Goal: Task Accomplishment & Management: Manage account settings

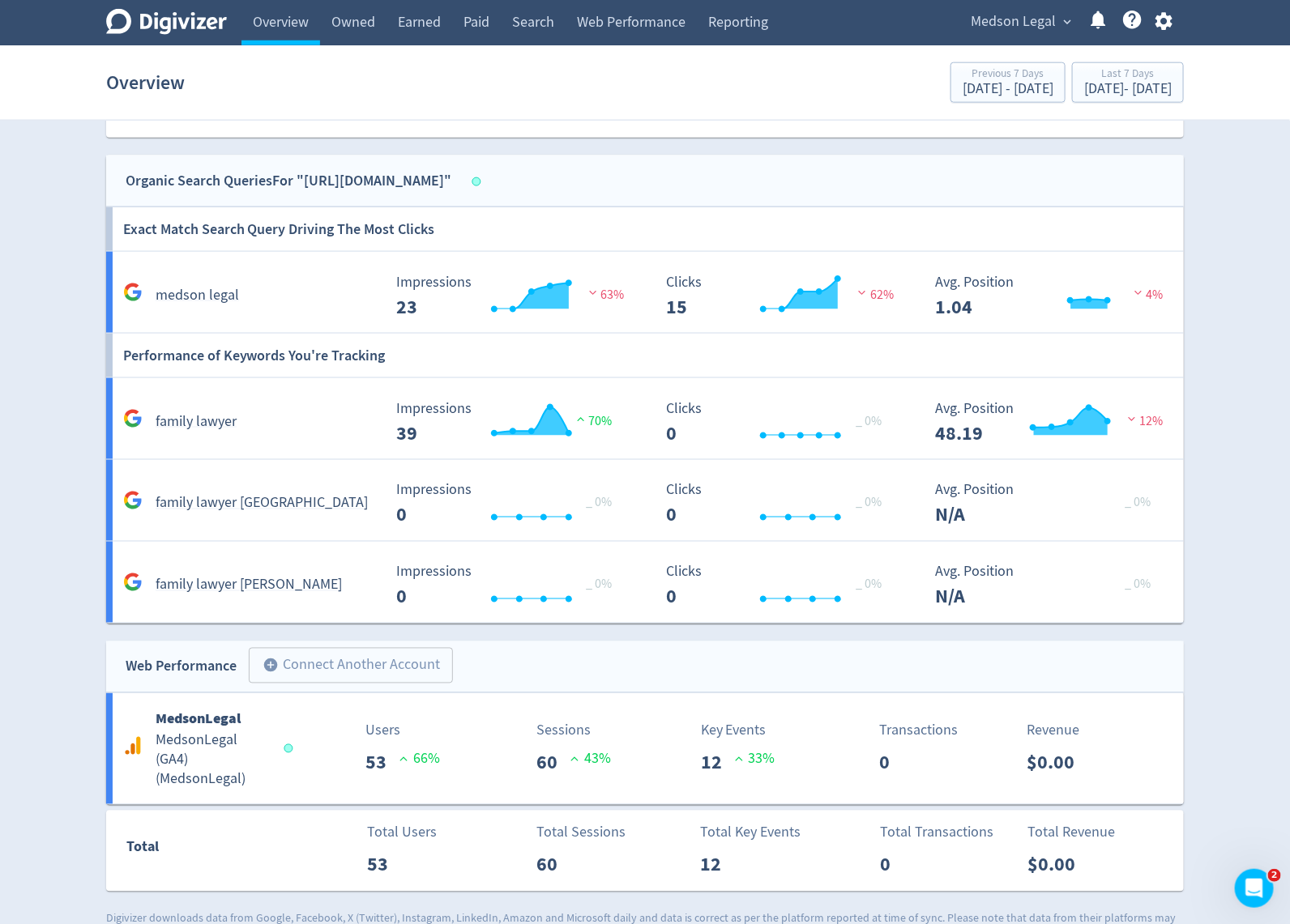
scroll to position [867, 0]
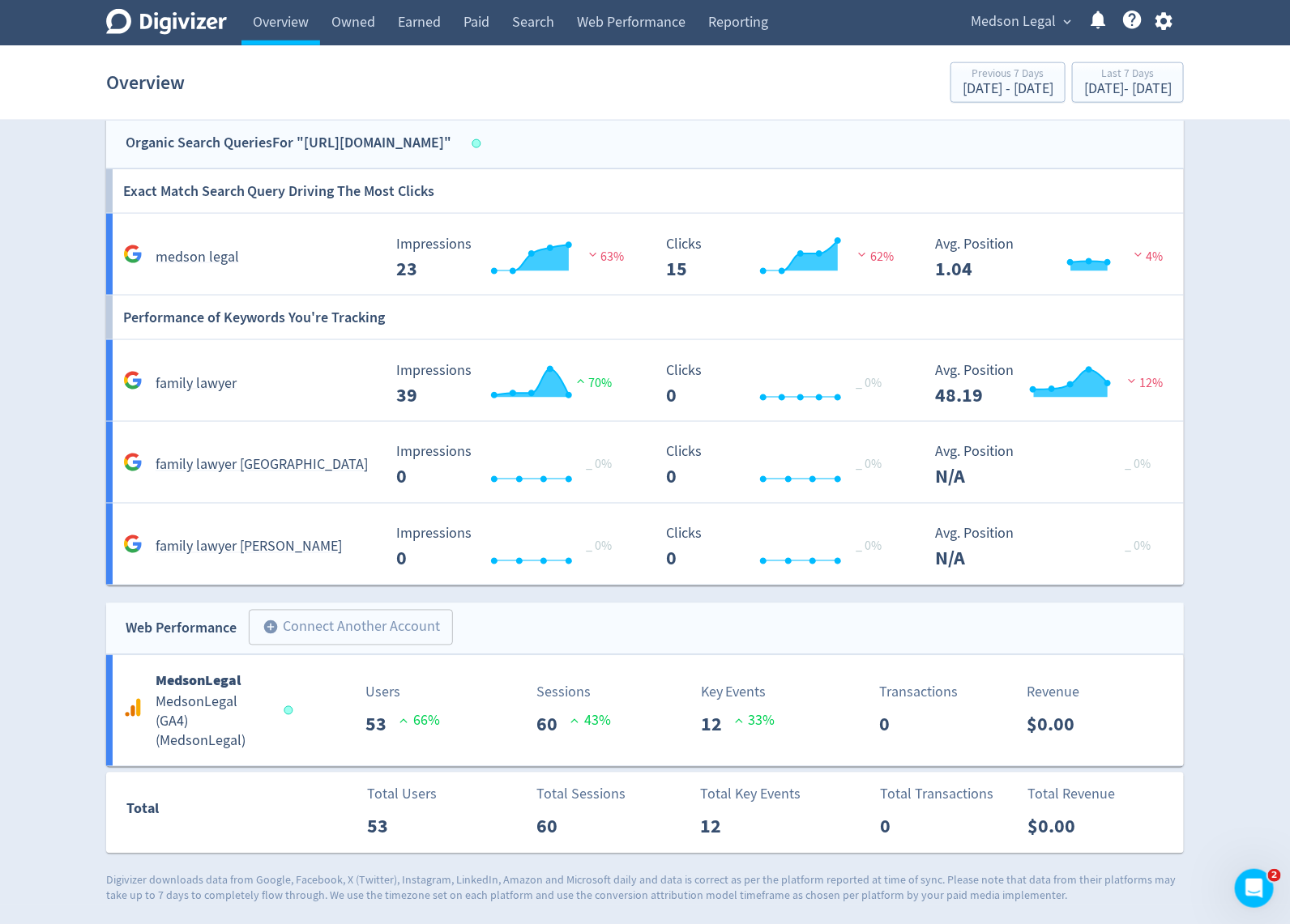
click at [212, 539] on h5 "family lawyer [PERSON_NAME]" at bounding box center [249, 548] width 187 height 20
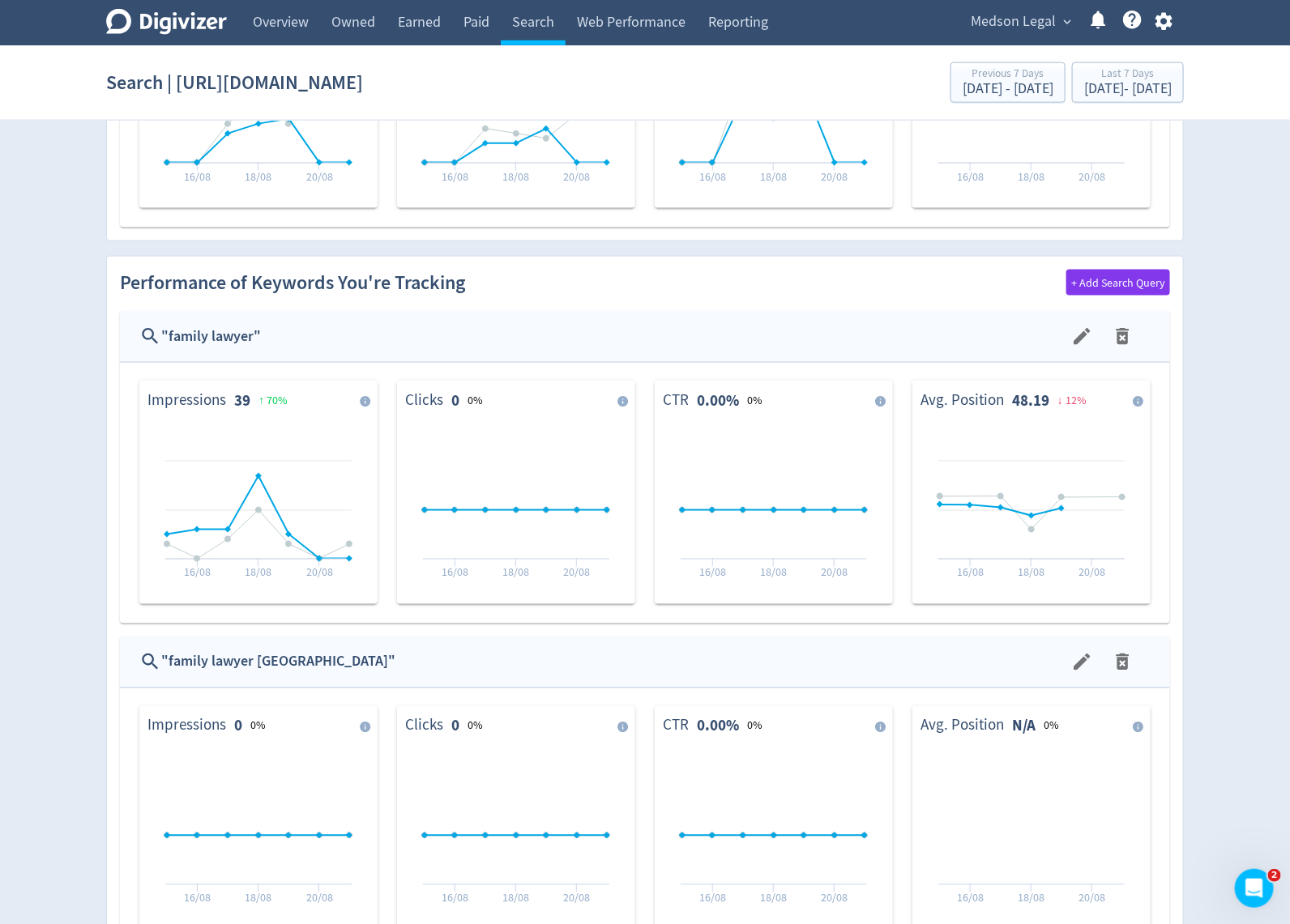
scroll to position [831, 0]
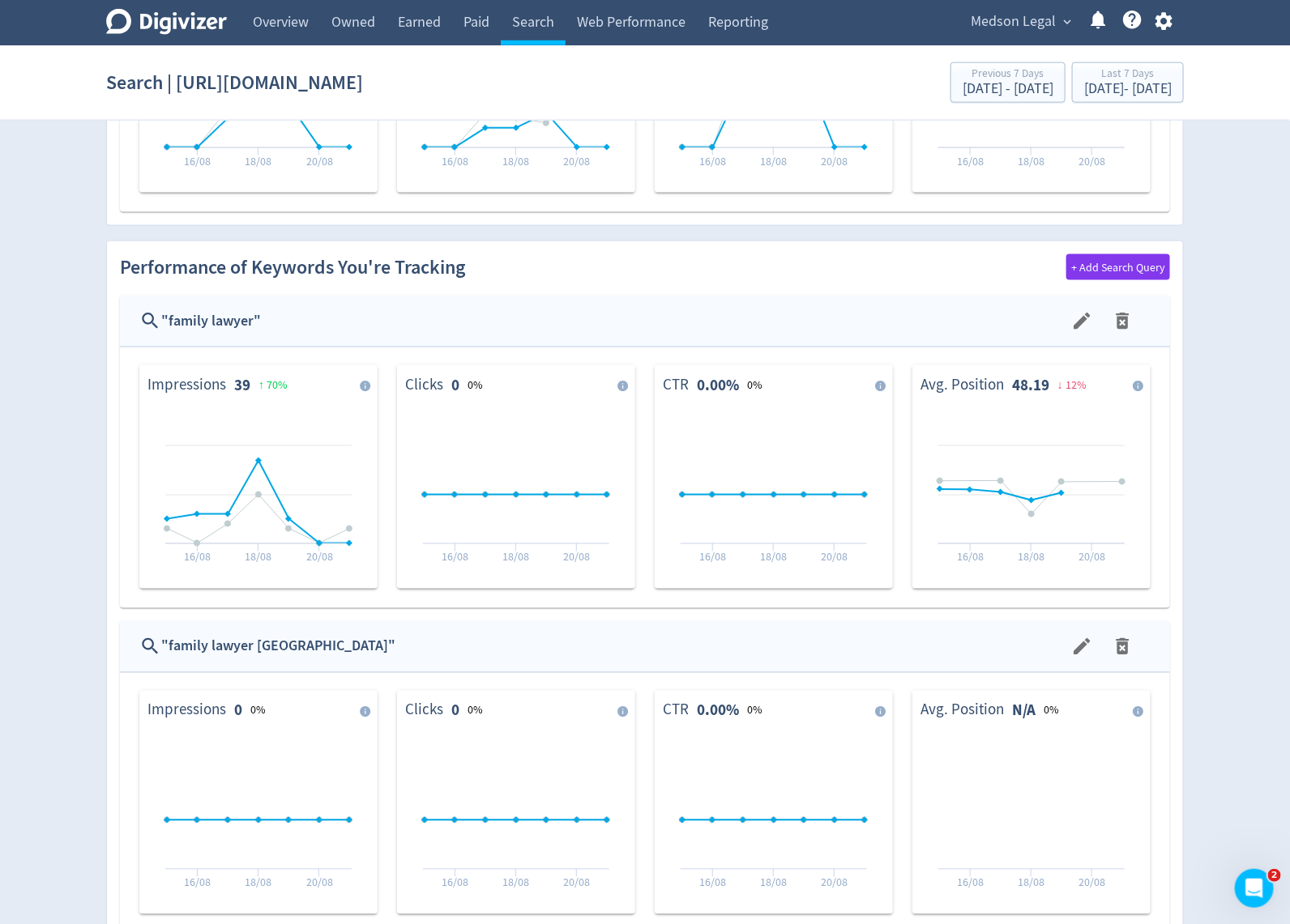
click at [1072, 266] on div "+ Add Search Query" at bounding box center [1118, 267] width 104 height 26
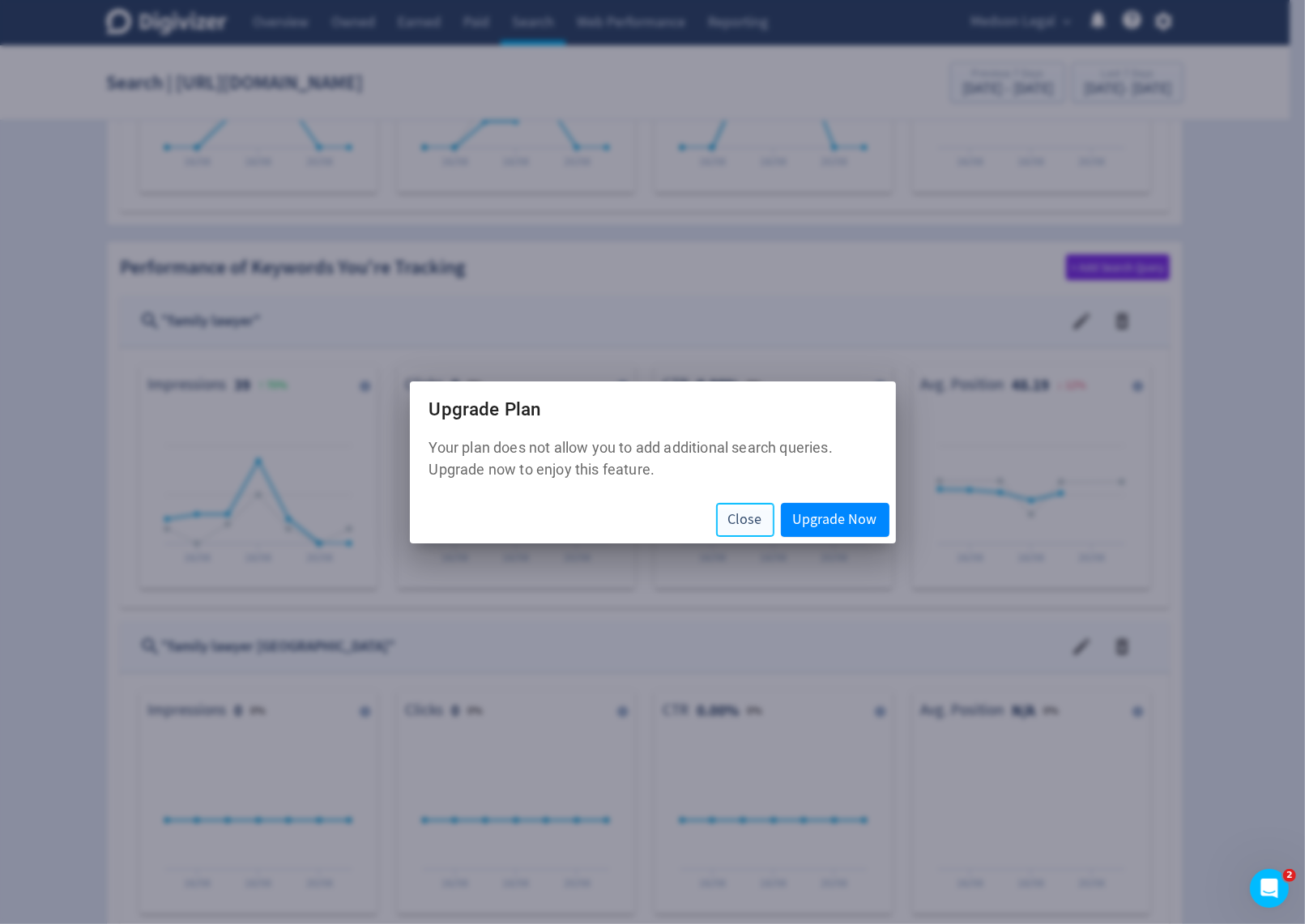
click at [752, 516] on span "Close" at bounding box center [745, 520] width 34 height 15
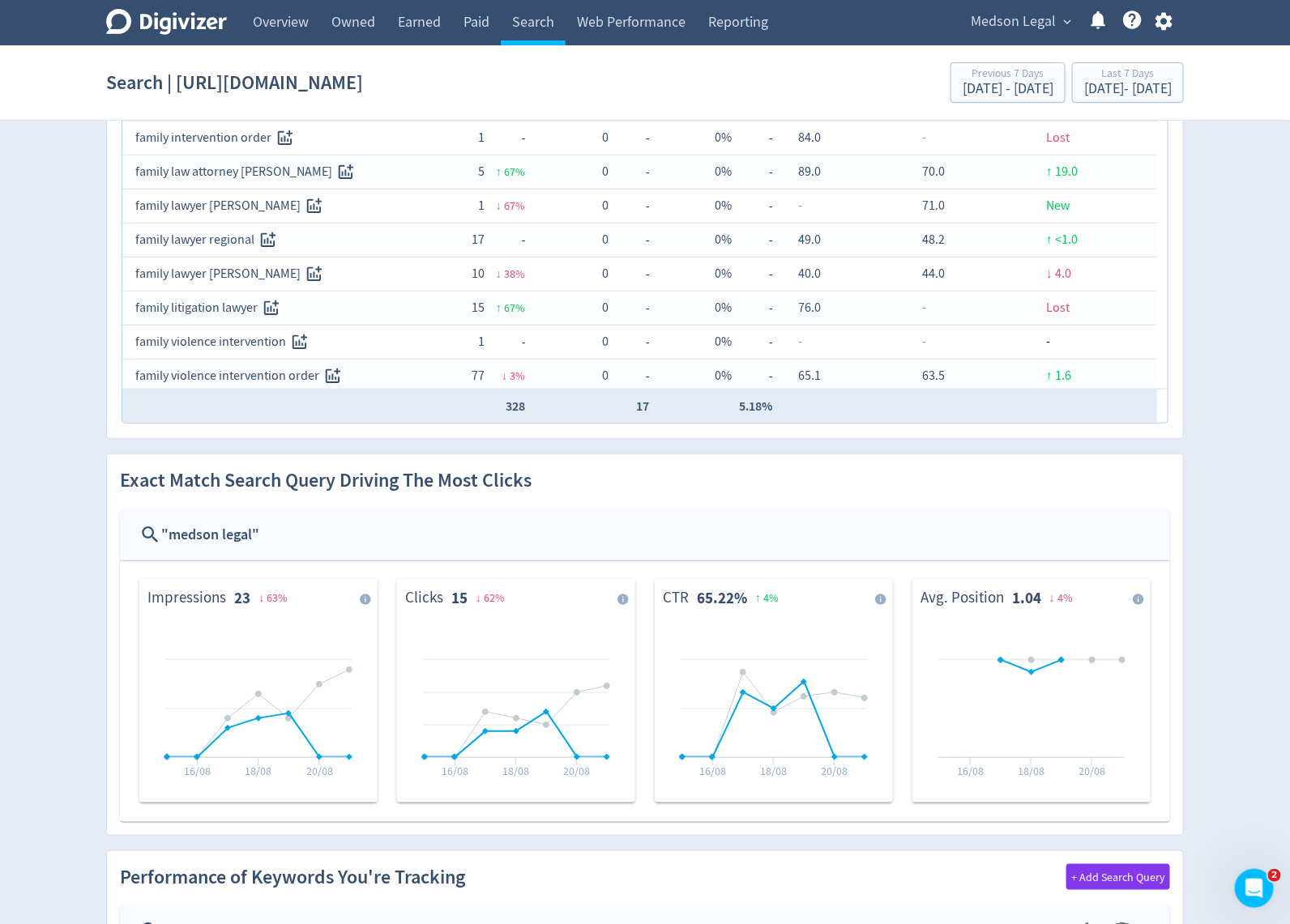
scroll to position [0, 0]
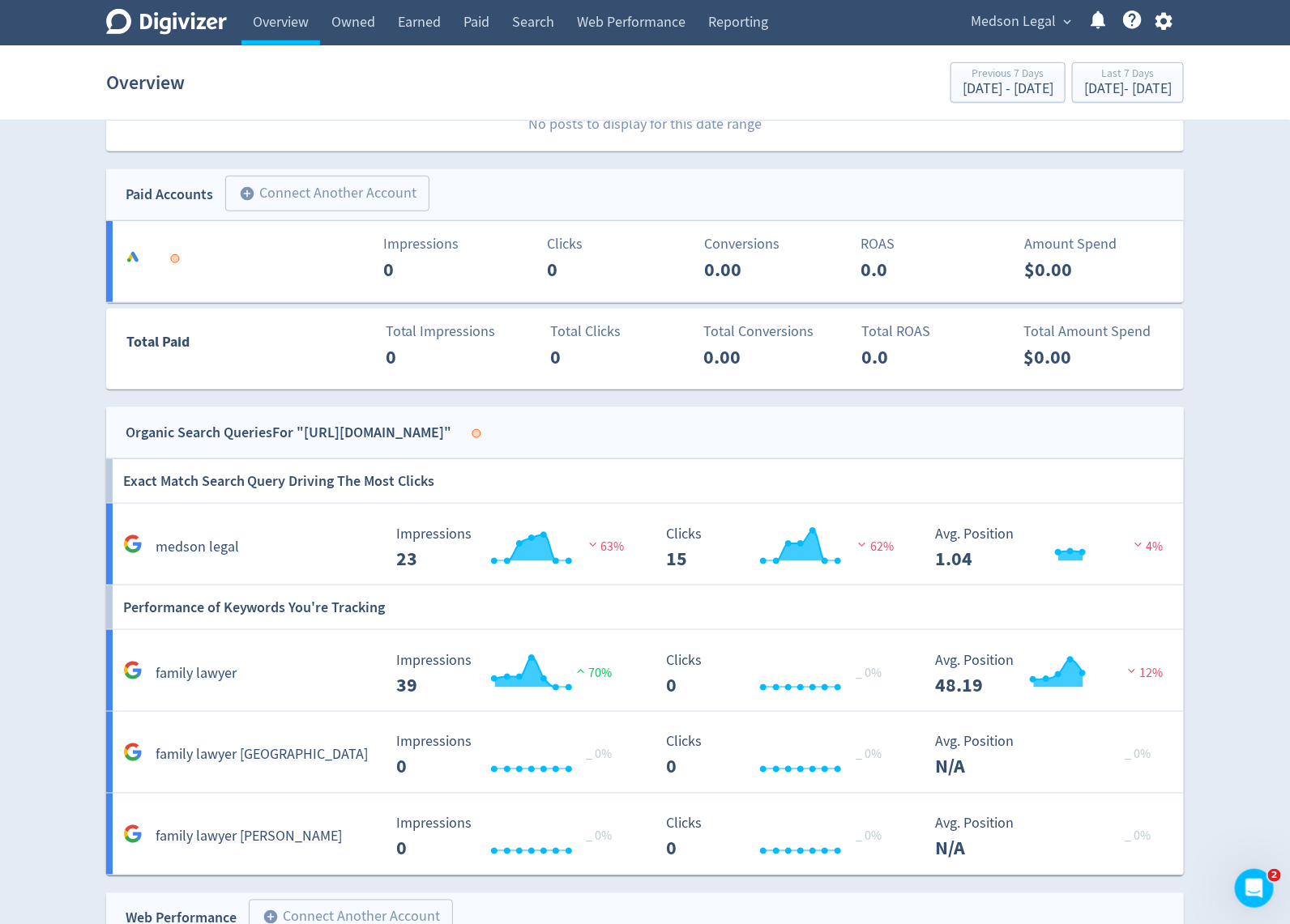
scroll to position [599, 0]
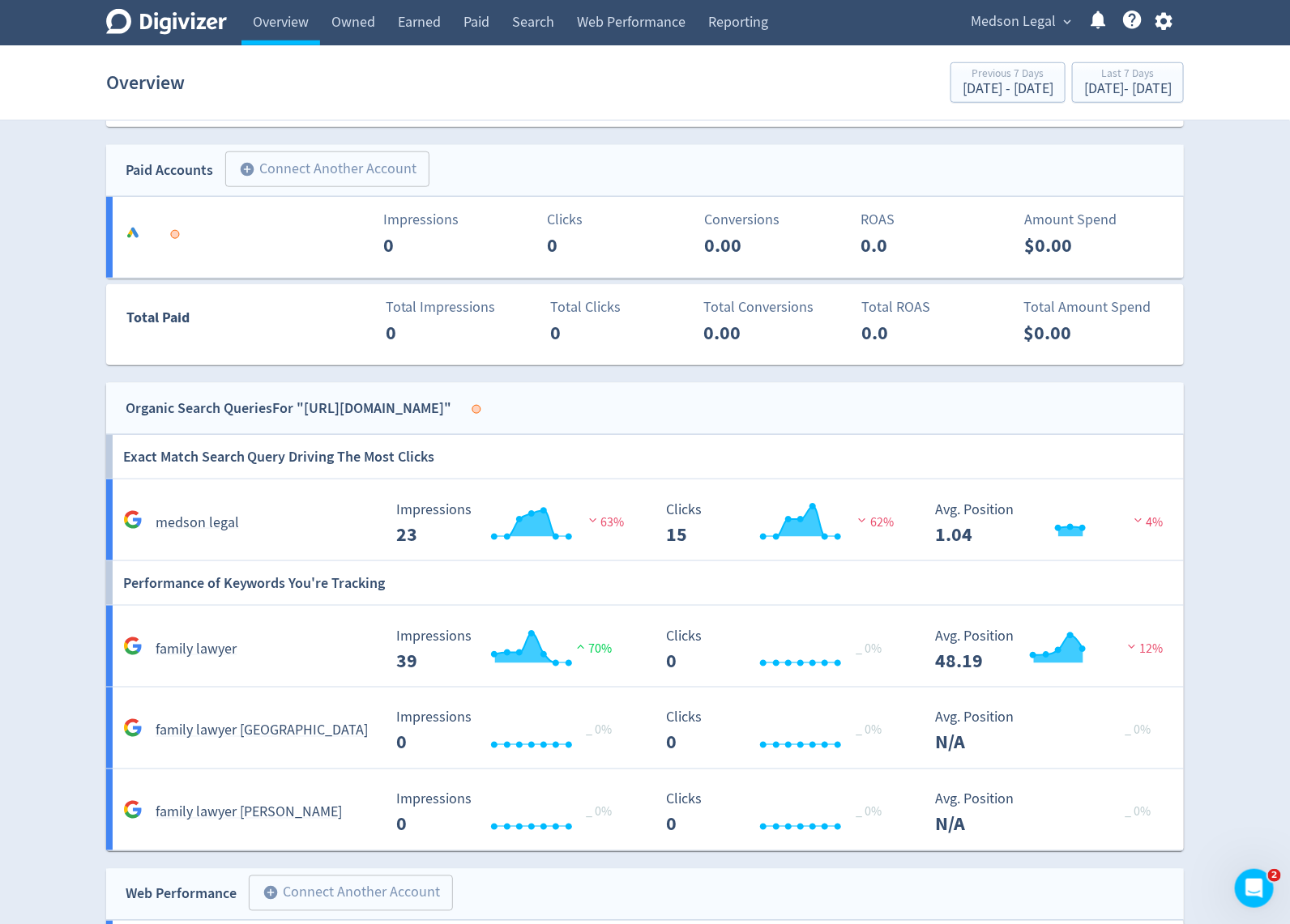
click at [204, 503] on div "medson legal" at bounding box center [248, 517] width 270 height 38
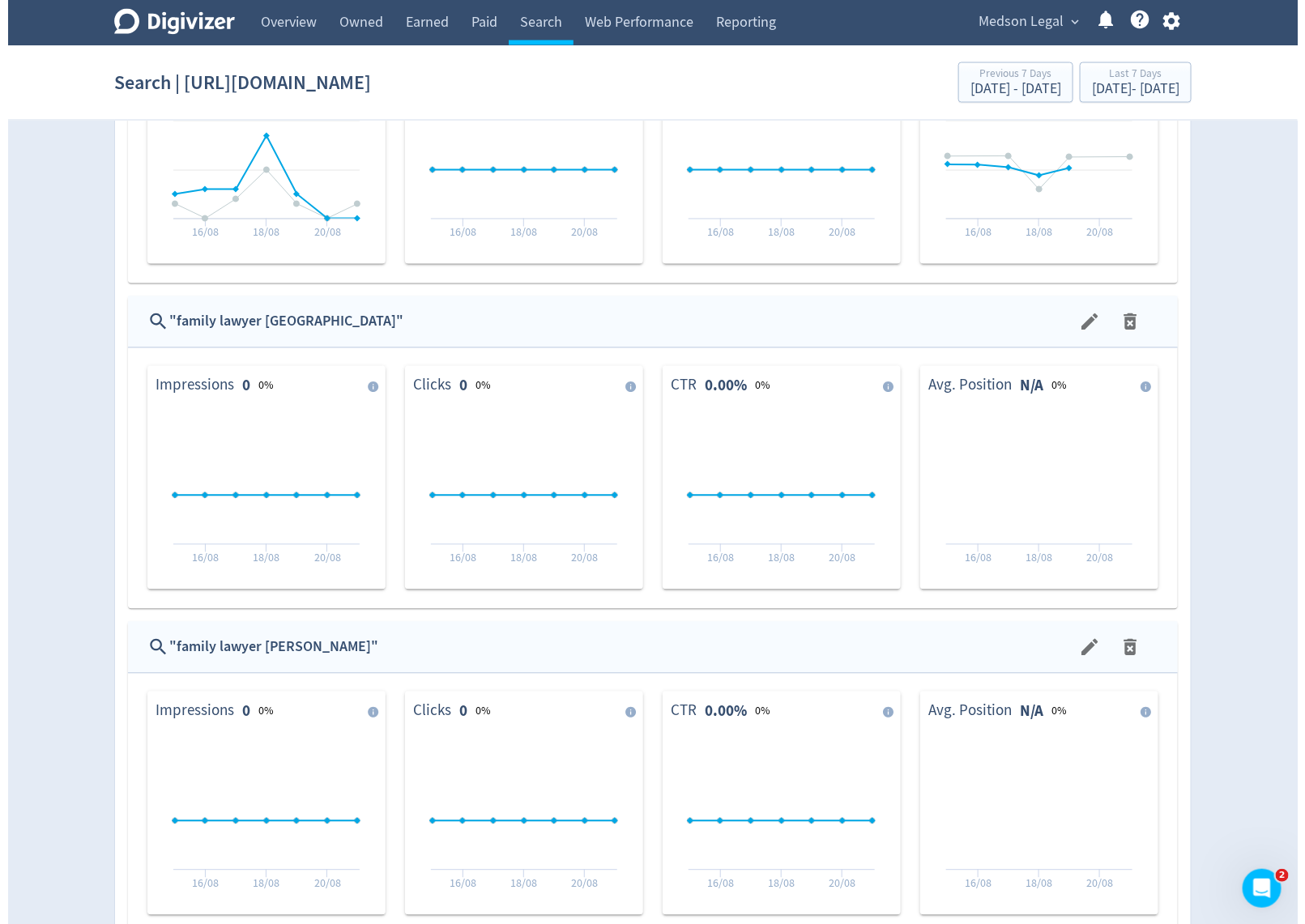
scroll to position [1298, 0]
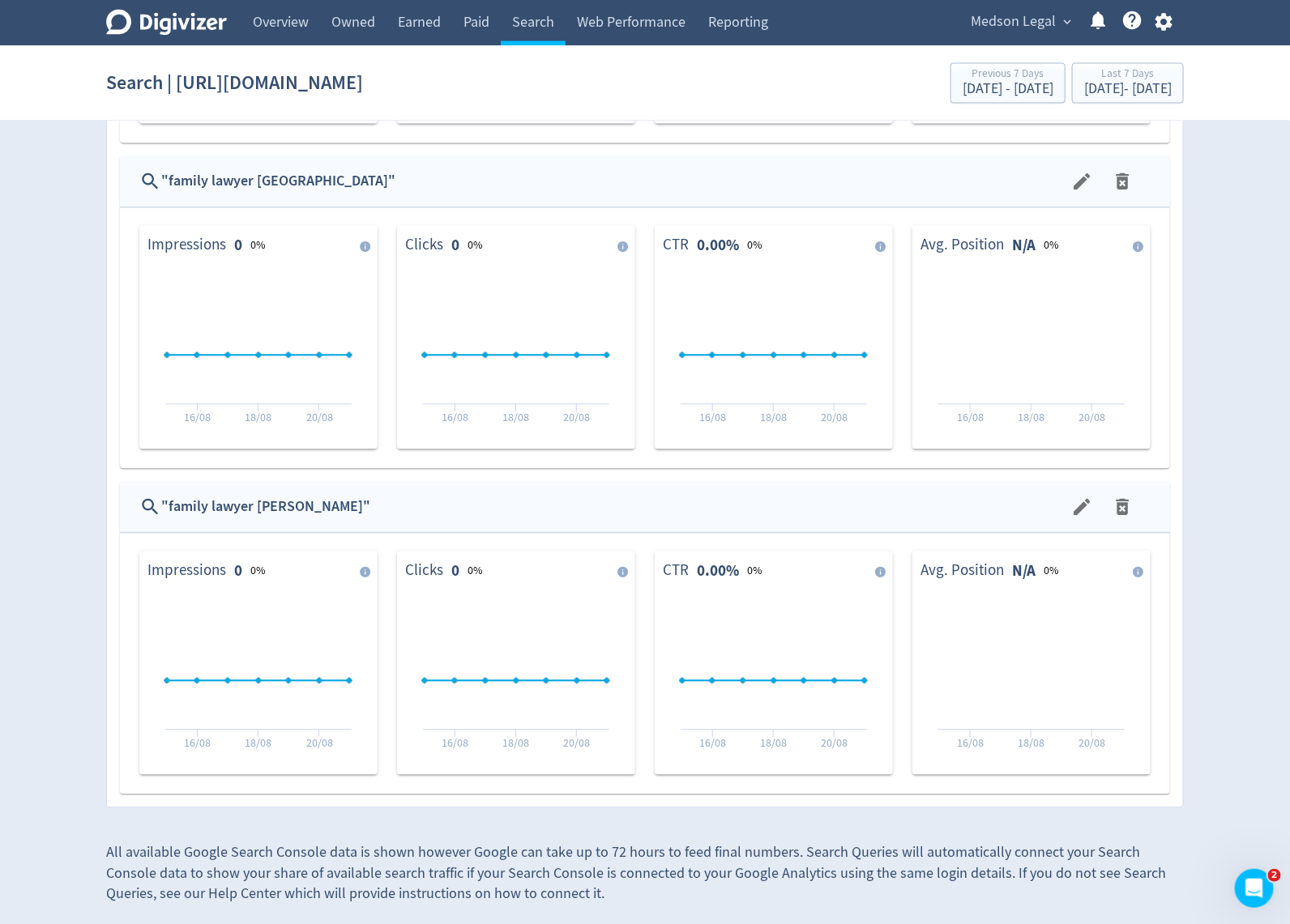
click at [1082, 509] on icon "menu" at bounding box center [1082, 507] width 16 height 16
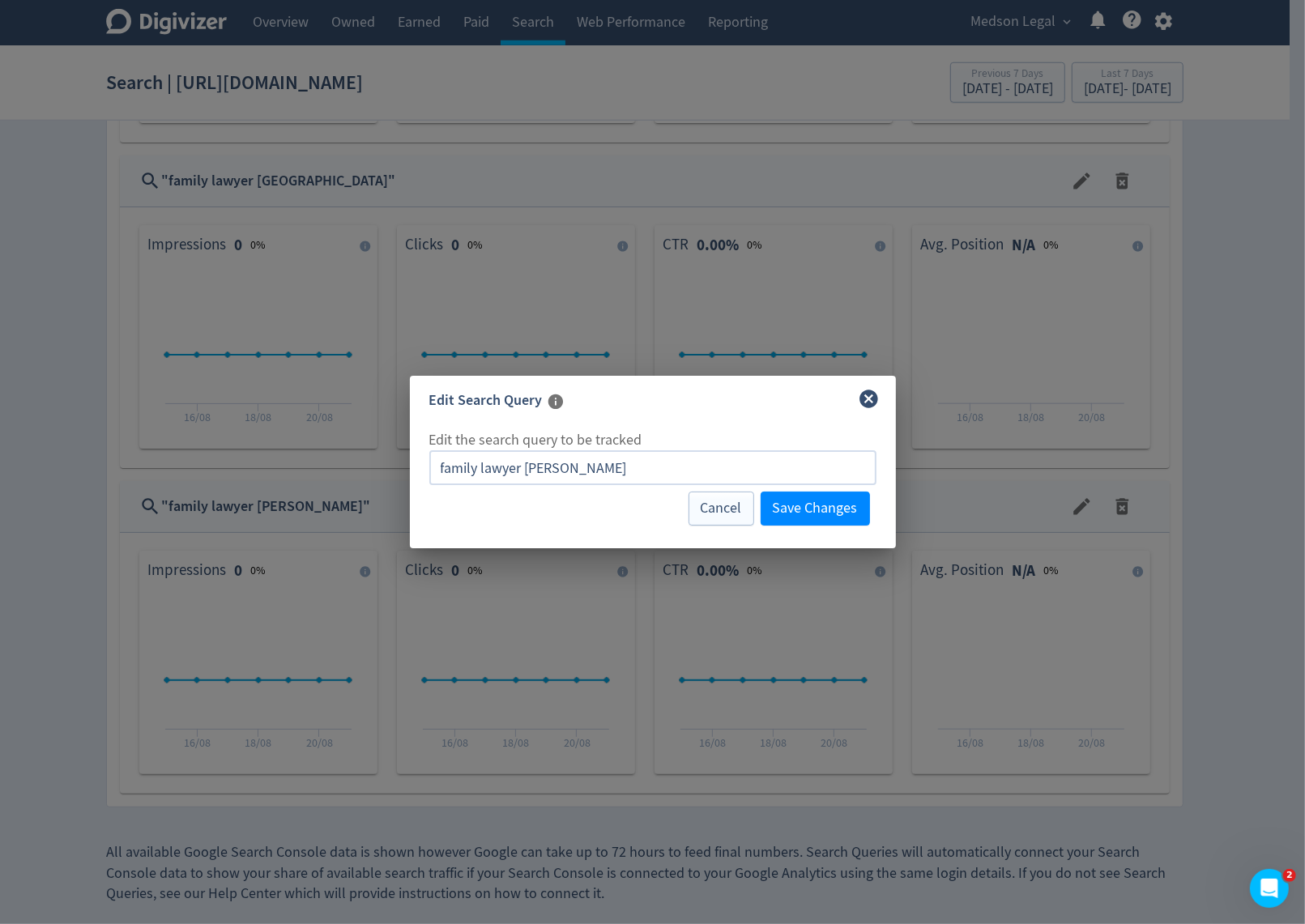
drag, startPoint x: 481, startPoint y: 471, endPoint x: 245, endPoint y: 455, distance: 236.5
click at [248, 455] on div "Edit Search Query Edit the search query to be tracked family lawyer [PERSON_NAM…" at bounding box center [652, 462] width 1305 height 924
type input "lawyer [PERSON_NAME]"
click at [819, 502] on span "Save Changes" at bounding box center [815, 508] width 85 height 15
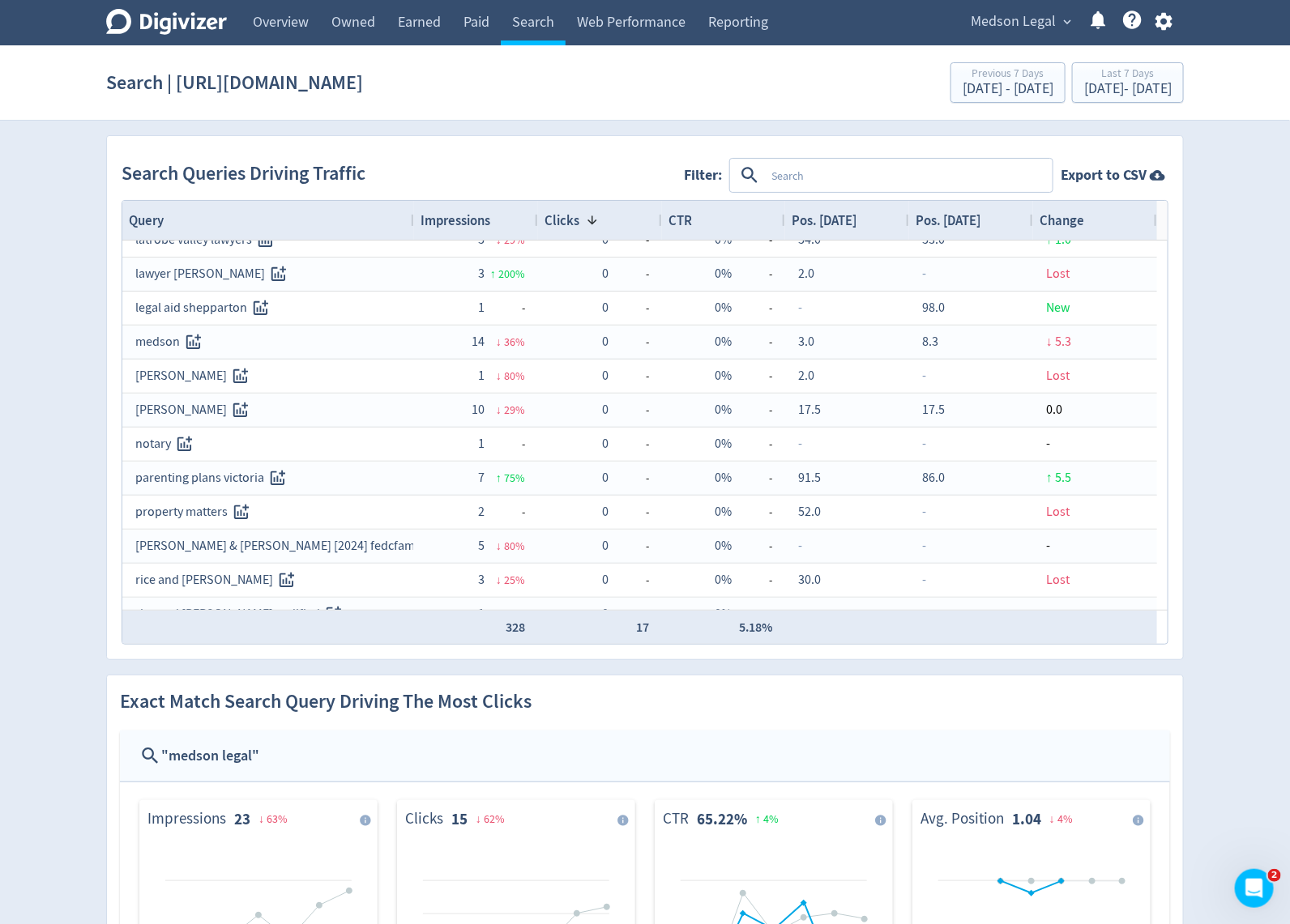
scroll to position [1025, 0]
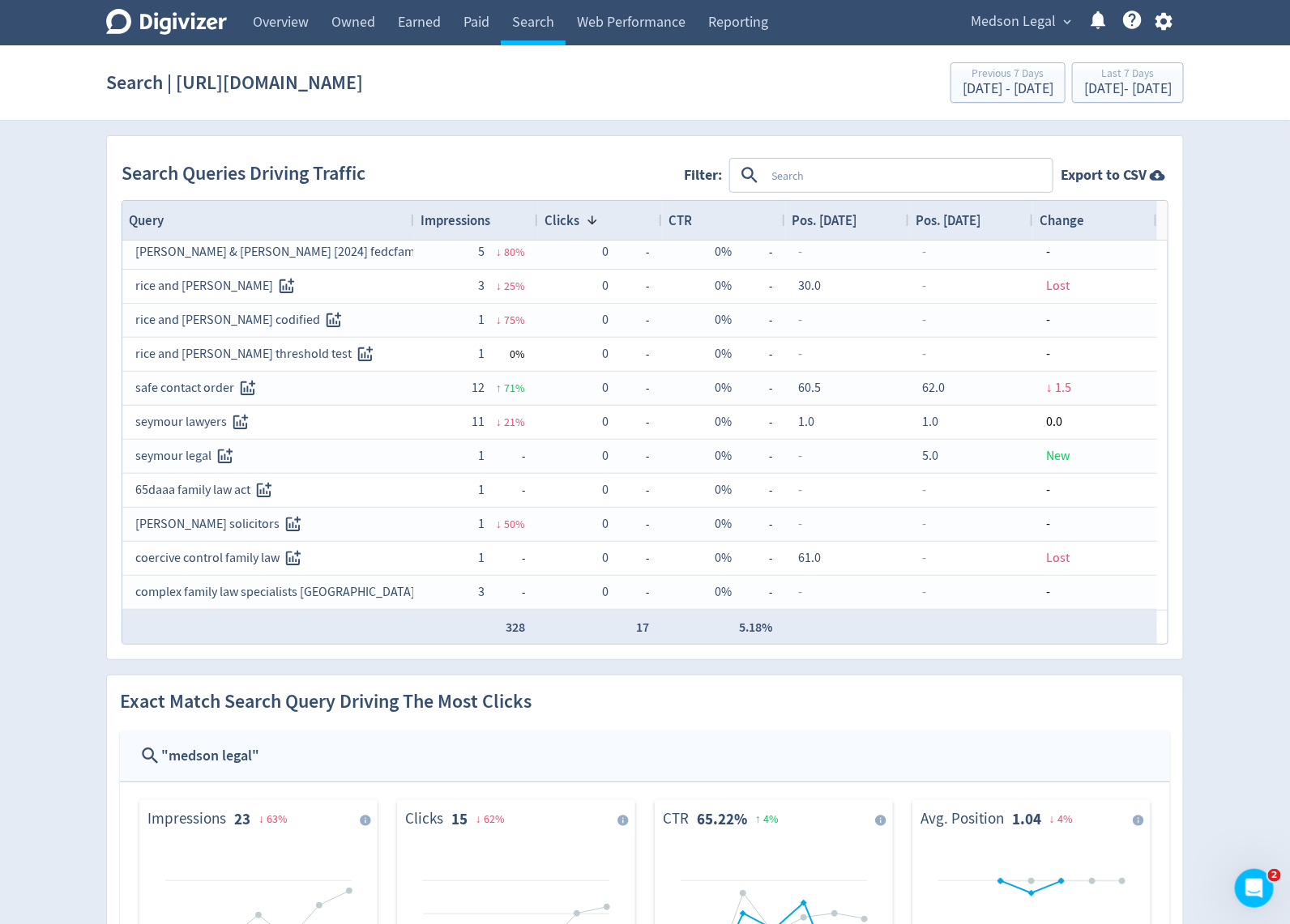
click at [286, 18] on link "Overview" at bounding box center [280, 22] width 78 height 46
